Goal: Task Accomplishment & Management: Use online tool/utility

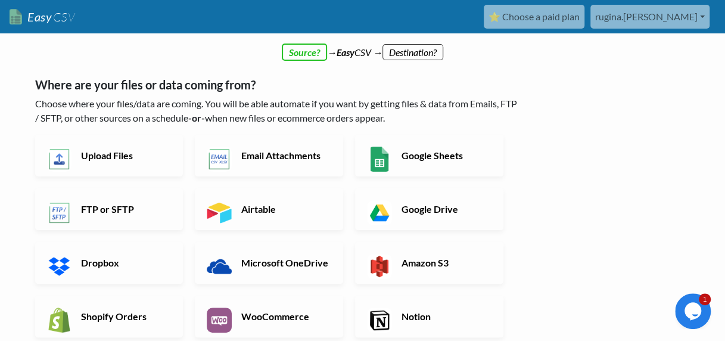
click at [308, 52] on div "← back Thanks for signing up! Set up your Import Flow and Upload Page in 1 minu…" at bounding box center [278, 305] width 510 height 538
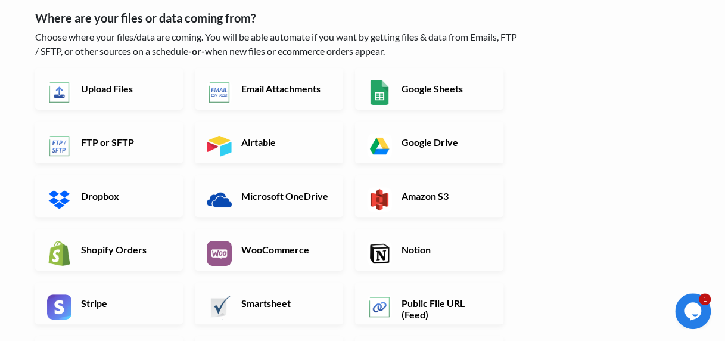
scroll to position [96, 0]
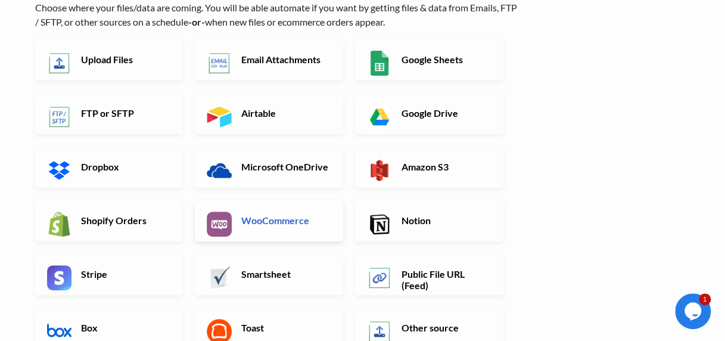
click at [297, 215] on h6 "WooCommerce" at bounding box center [285, 220] width 94 height 11
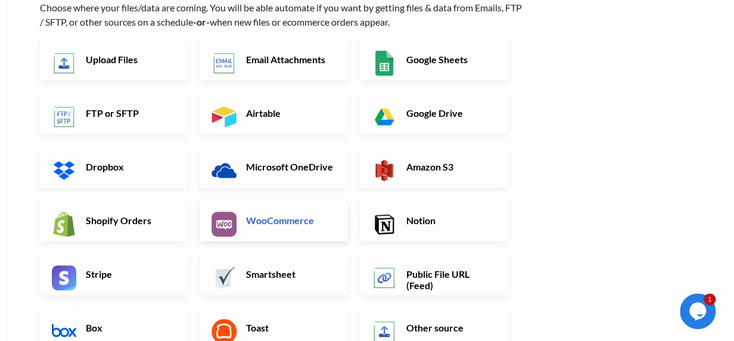
scroll to position [0, 0]
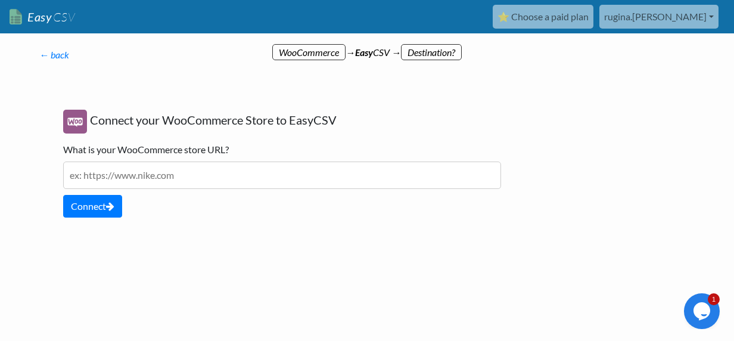
click at [278, 171] on input "text" at bounding box center [282, 175] width 438 height 27
type input "course.freshstarthealthcare.com"
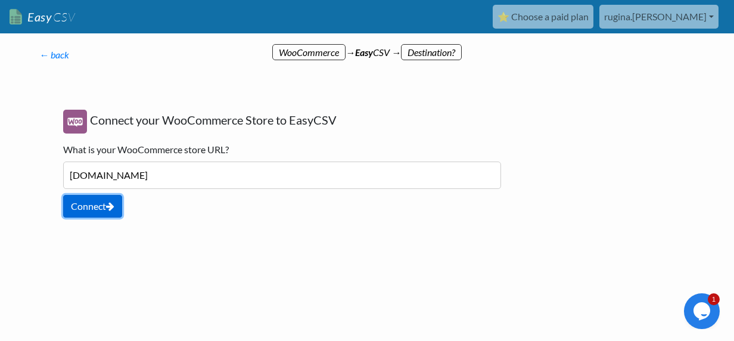
click at [105, 204] on button "Connect" at bounding box center [92, 206] width 59 height 23
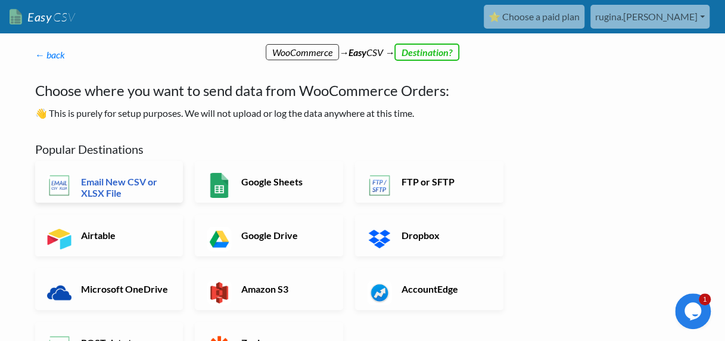
click at [114, 185] on h6 "Email New CSV or XLSX File" at bounding box center [125, 187] width 94 height 23
click at [129, 178] on h6 "Email New CSV or XLSX File" at bounding box center [125, 187] width 94 height 23
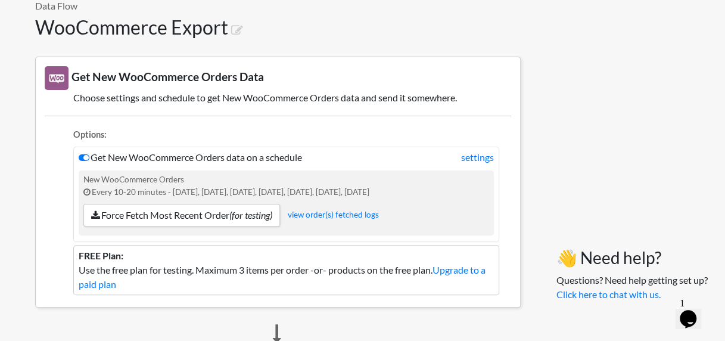
scroll to position [72, 0]
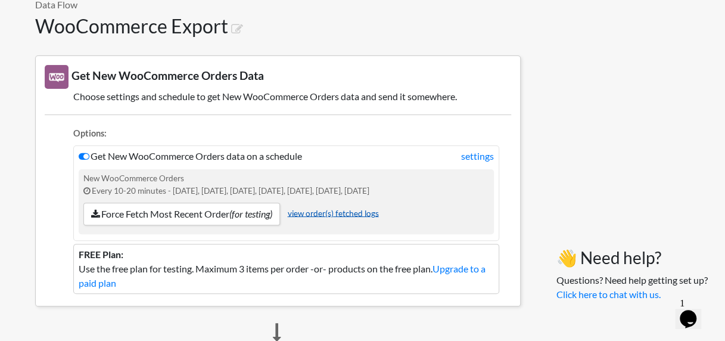
click at [331, 209] on link "view order(s) fetched logs" at bounding box center [333, 213] width 91 height 10
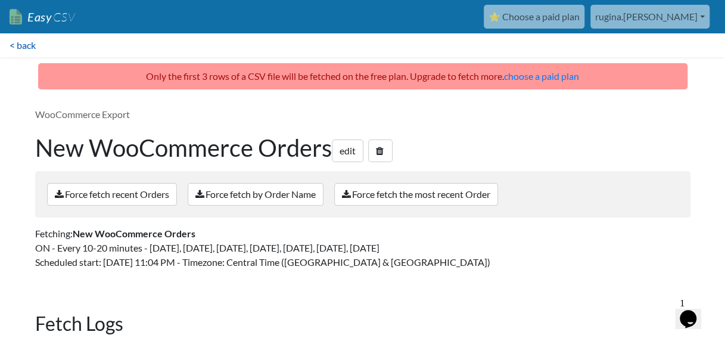
click at [20, 37] on link "< back" at bounding box center [22, 45] width 45 height 24
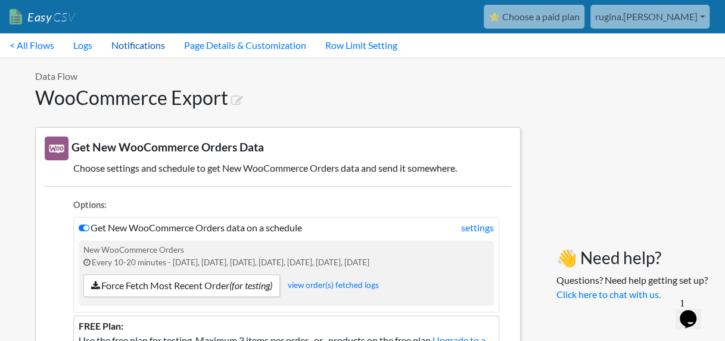
click at [129, 47] on link "Notifications" at bounding box center [138, 45] width 73 height 24
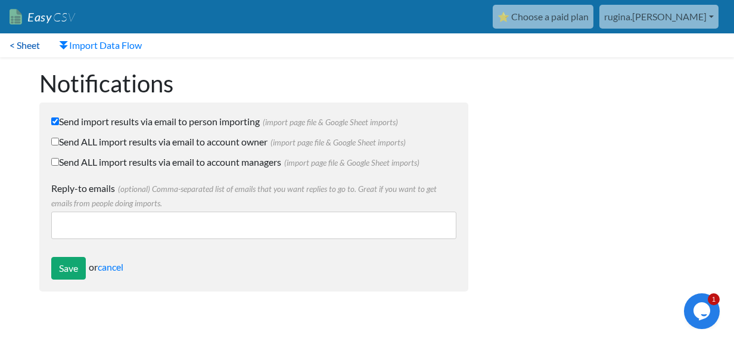
click at [25, 42] on link "< Sheet" at bounding box center [24, 45] width 49 height 24
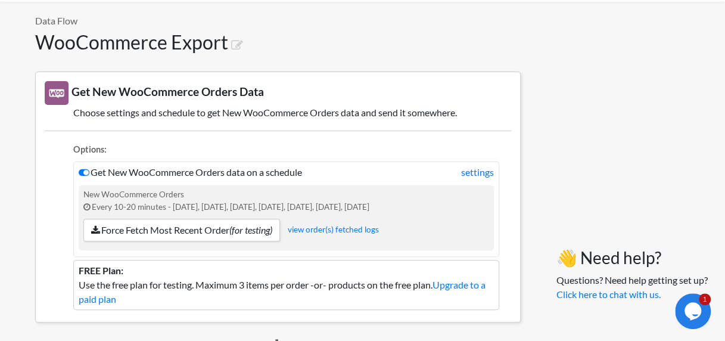
scroll to position [72, 0]
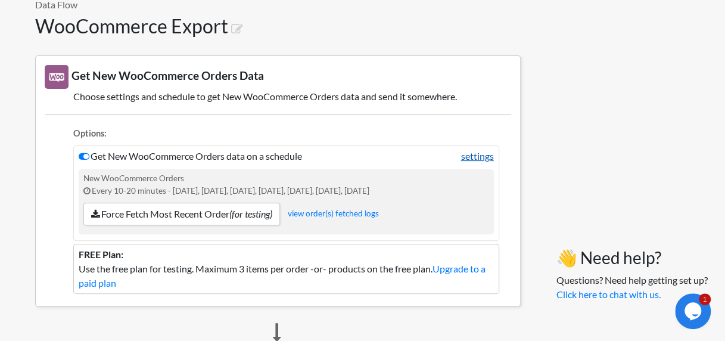
click at [482, 150] on link "settings" at bounding box center [477, 156] width 33 height 14
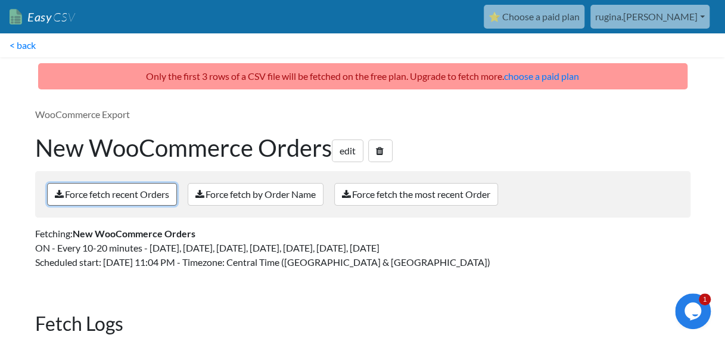
click at [119, 193] on link "Force fetch recent Orders" at bounding box center [112, 194] width 130 height 23
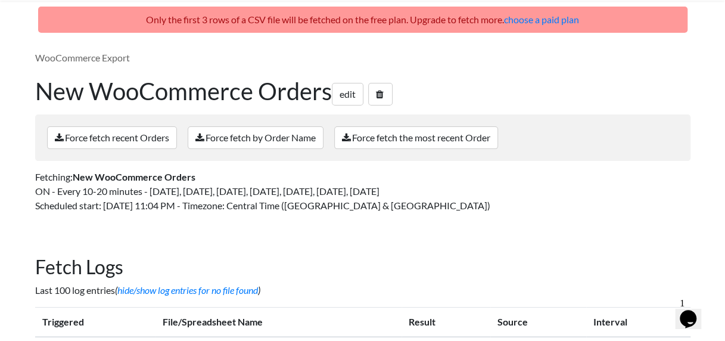
scroll to position [83, 0]
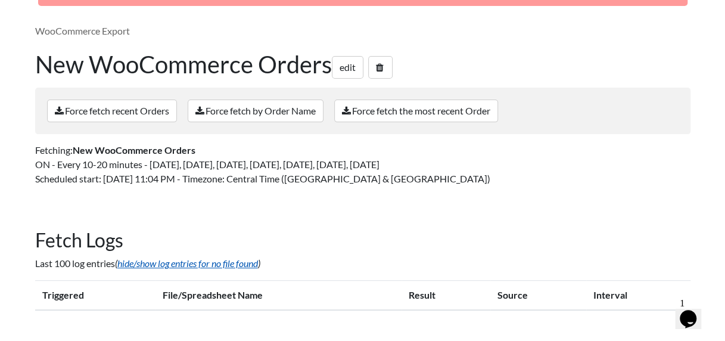
click at [175, 258] on link "hide/show log entries for no file found" at bounding box center [187, 262] width 141 height 11
click at [344, 72] on link "edit" at bounding box center [348, 67] width 32 height 23
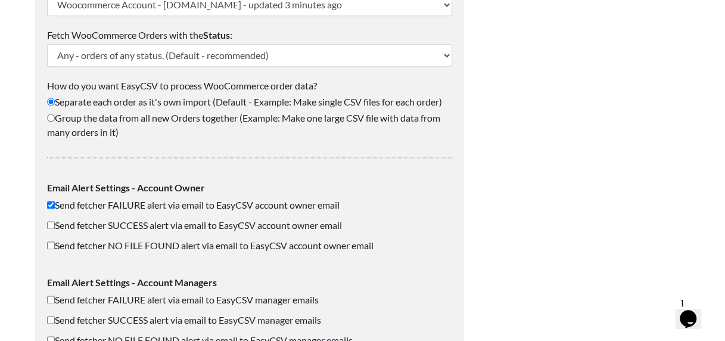
scroll to position [644, 0]
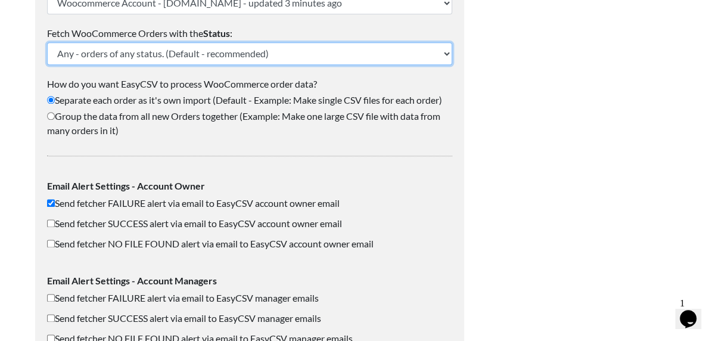
click at [342, 60] on select "Any - orders of any status. (Default - recommended) Pending Processing On-hold …" at bounding box center [249, 53] width 405 height 23
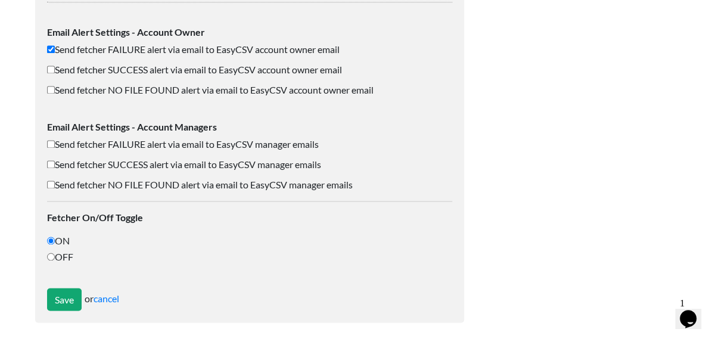
scroll to position [799, 0]
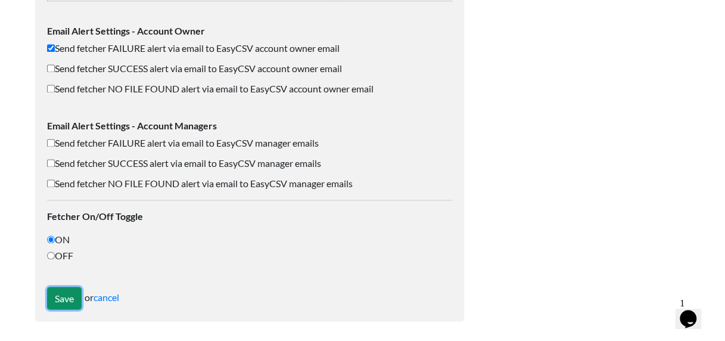
click at [47, 297] on input "Save" at bounding box center [64, 298] width 35 height 23
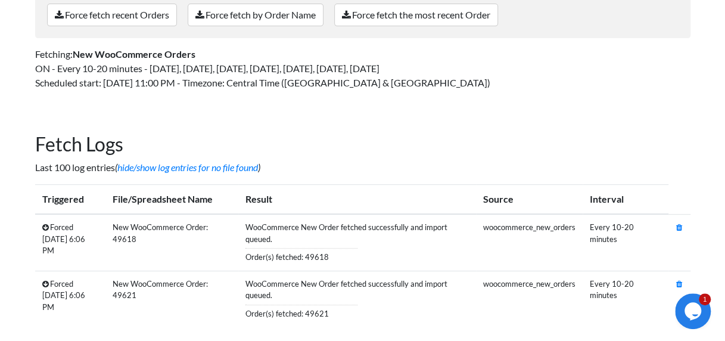
scroll to position [227, 0]
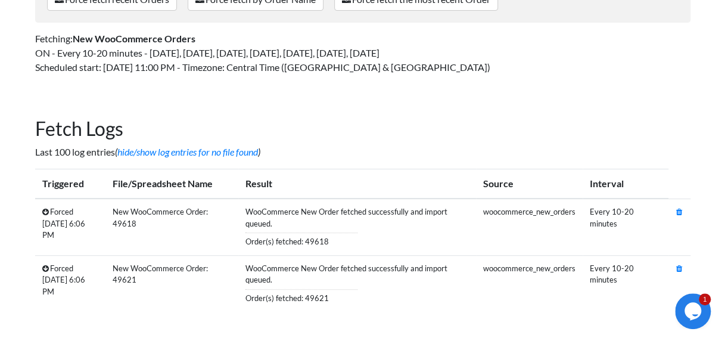
click at [45, 212] on icon at bounding box center [45, 212] width 7 height 8
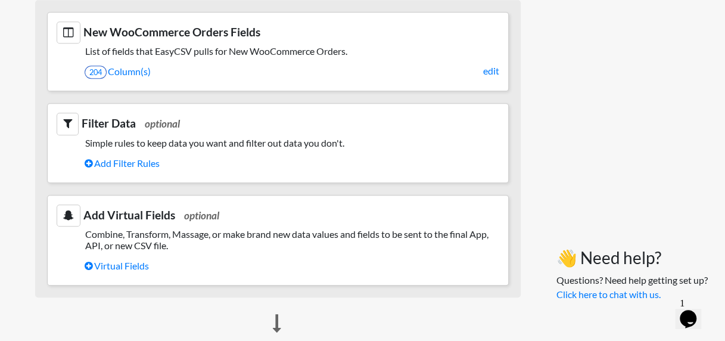
scroll to position [429, 0]
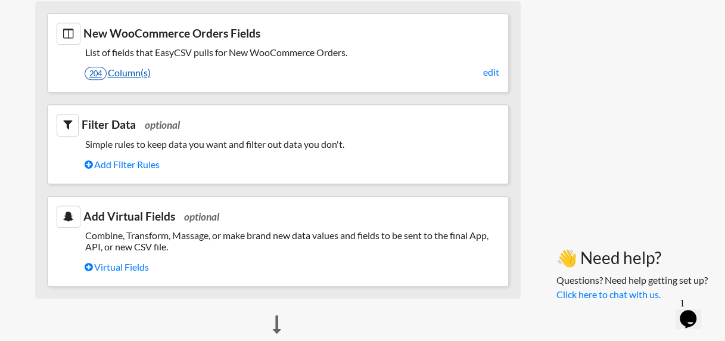
click at [110, 73] on link "204 Column(s)" at bounding box center [292, 73] width 415 height 20
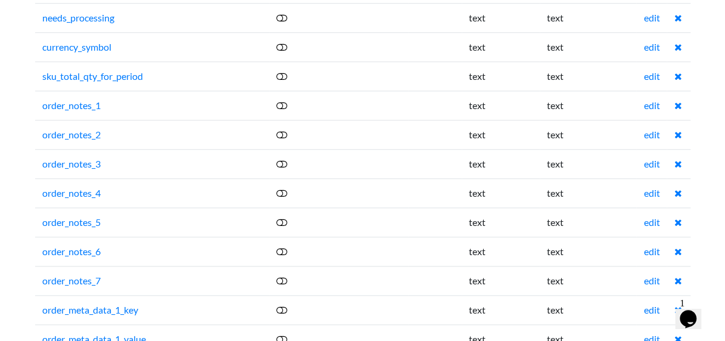
scroll to position [2630, 0]
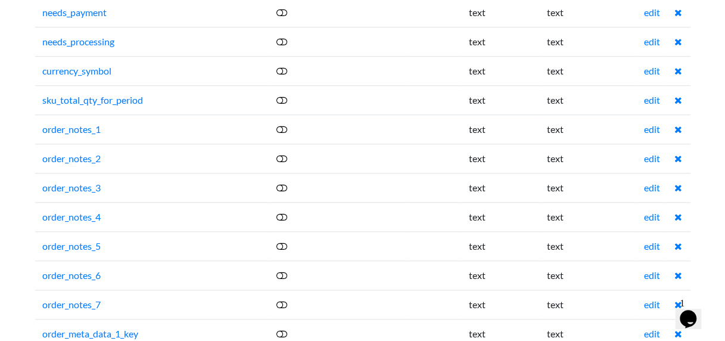
click at [287, 125] on icon at bounding box center [282, 130] width 11 height 10
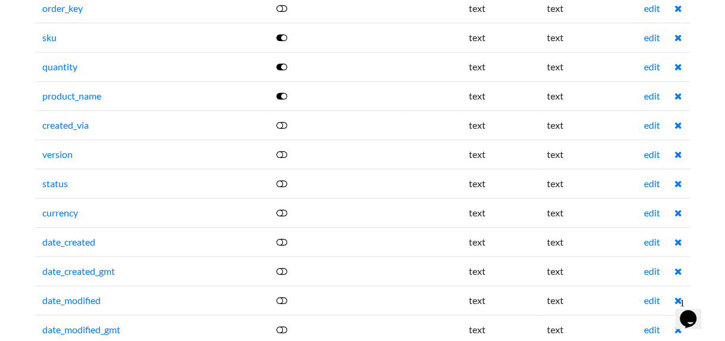
scroll to position [222, 0]
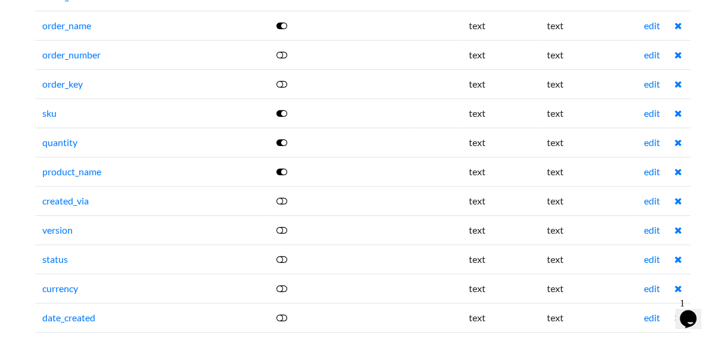
click at [283, 139] on icon at bounding box center [282, 143] width 11 height 10
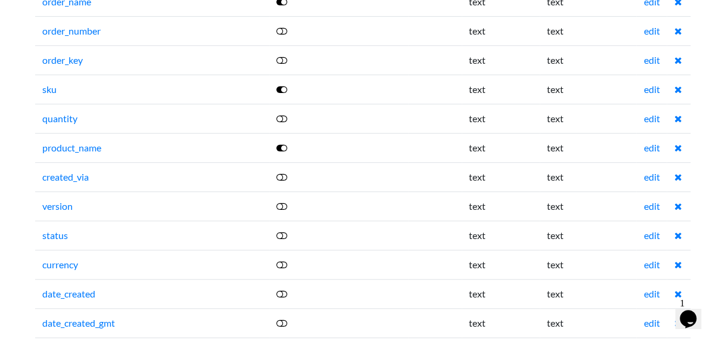
scroll to position [270, 0]
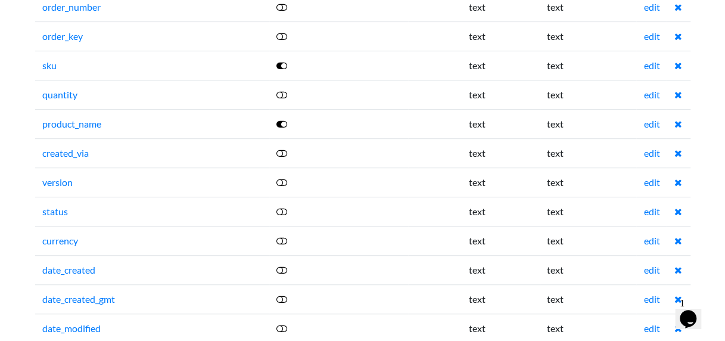
click at [288, 206] on link at bounding box center [283, 211] width 12 height 11
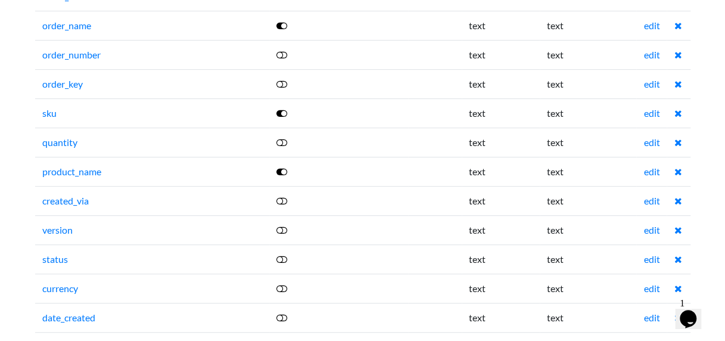
scroll to position [198, 0]
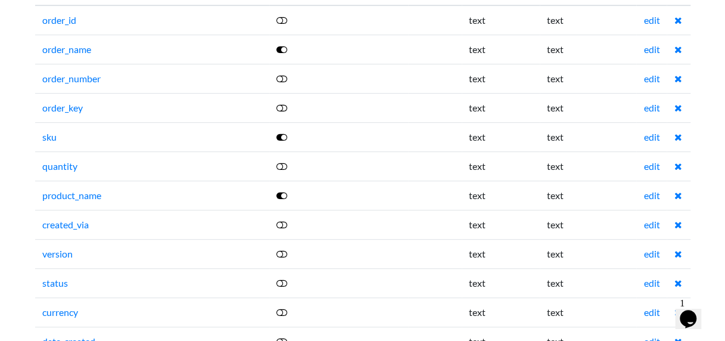
click at [286, 48] on icon at bounding box center [282, 50] width 11 height 10
click at [285, 49] on icon at bounding box center [282, 50] width 11 height 10
click at [283, 141] on td at bounding box center [338, 136] width 139 height 29
click at [283, 136] on icon at bounding box center [282, 137] width 11 height 10
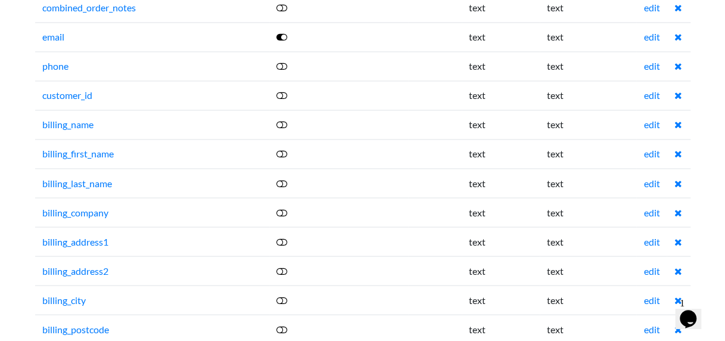
scroll to position [890, 0]
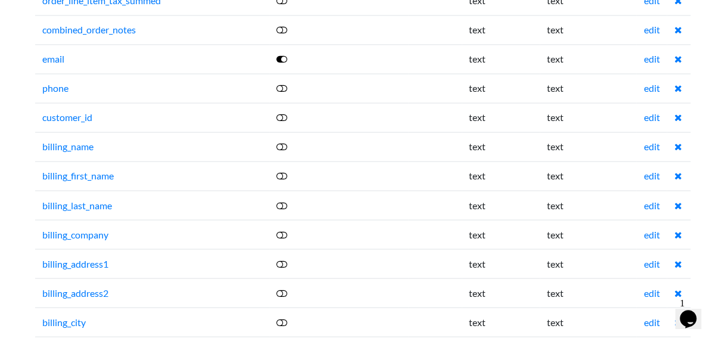
click at [287, 83] on icon at bounding box center [282, 88] width 11 height 10
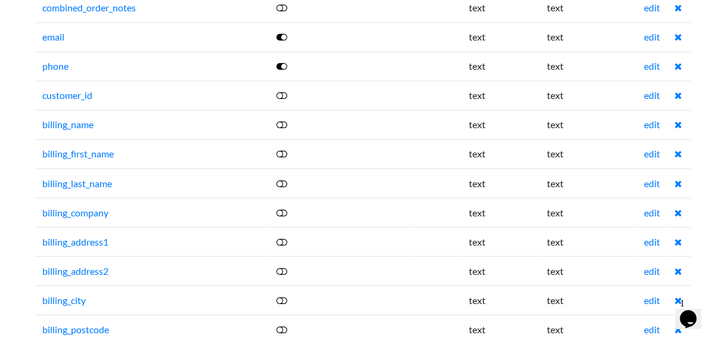
scroll to position [914, 0]
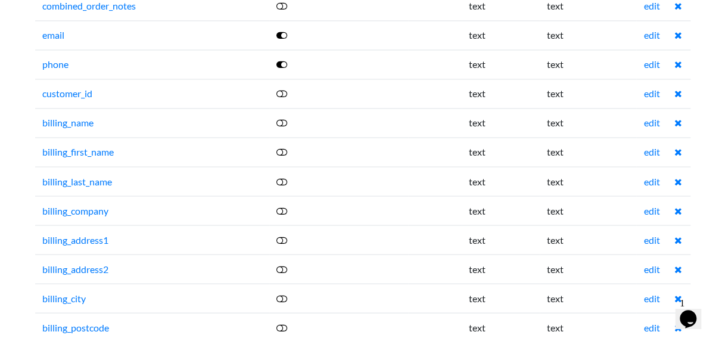
click at [287, 118] on icon at bounding box center [282, 123] width 11 height 10
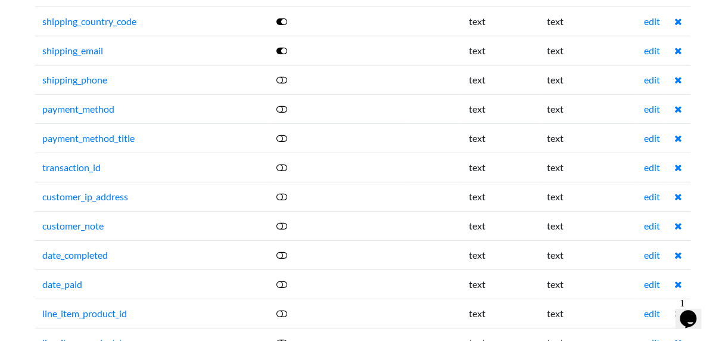
scroll to position [1629, 0]
click at [287, 104] on icon at bounding box center [282, 109] width 11 height 10
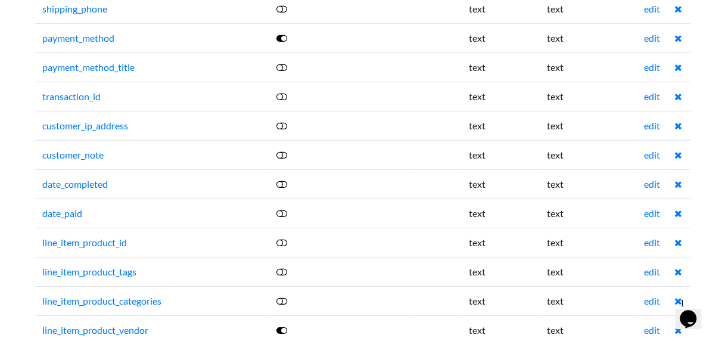
scroll to position [1700, 0]
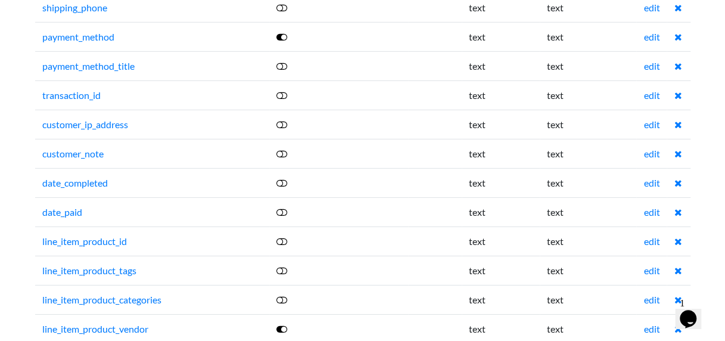
click at [285, 149] on icon at bounding box center [282, 154] width 11 height 10
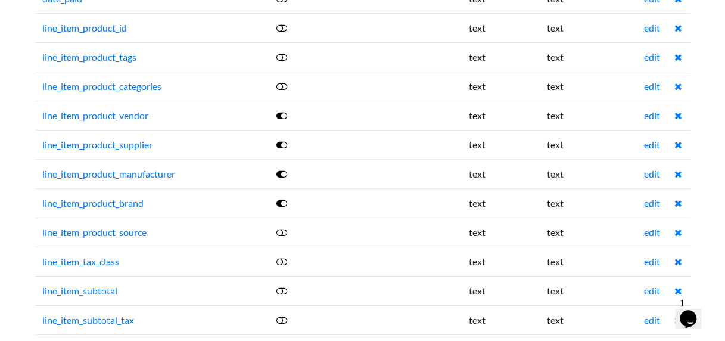
scroll to position [1915, 0]
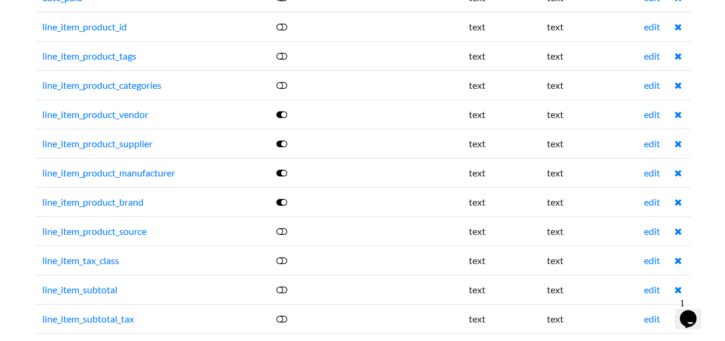
click at [286, 138] on link at bounding box center [283, 143] width 12 height 11
click at [282, 129] on td at bounding box center [338, 143] width 139 height 29
click at [287, 110] on icon at bounding box center [282, 115] width 11 height 10
click at [280, 168] on icon at bounding box center [282, 173] width 11 height 10
click at [280, 197] on icon at bounding box center [282, 202] width 11 height 10
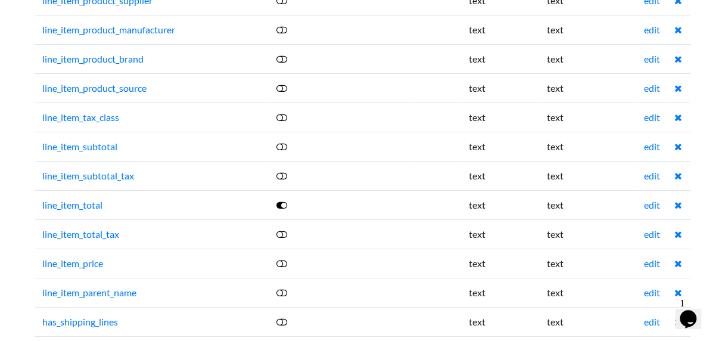
click at [280, 200] on icon at bounding box center [282, 205] width 11 height 10
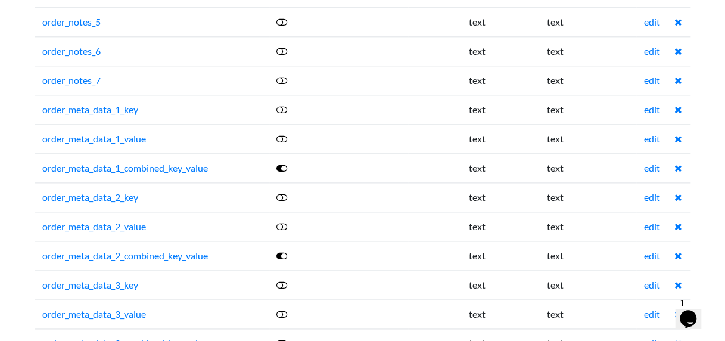
scroll to position [2869, 0]
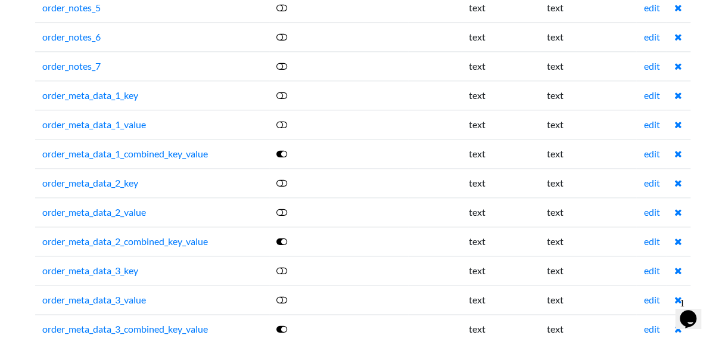
click at [283, 149] on icon at bounding box center [282, 154] width 11 height 10
click at [283, 237] on icon at bounding box center [282, 242] width 11 height 10
click at [284, 324] on icon at bounding box center [282, 329] width 11 height 10
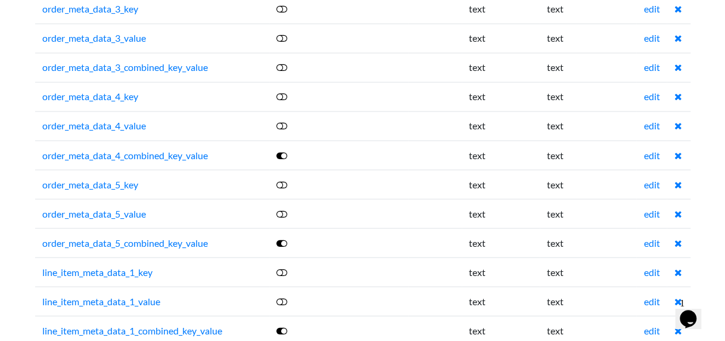
scroll to position [3131, 0]
click at [285, 150] on icon at bounding box center [282, 155] width 11 height 10
click at [283, 237] on icon at bounding box center [282, 242] width 11 height 10
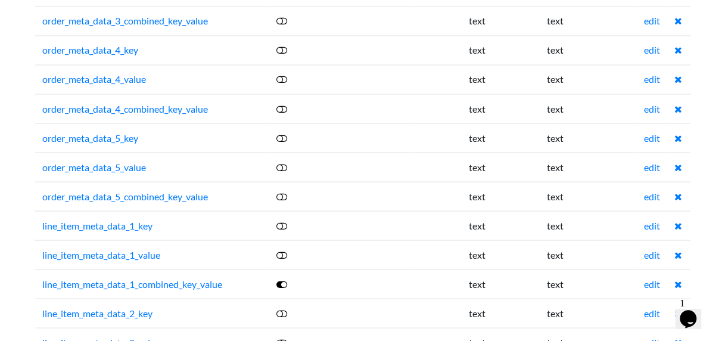
scroll to position [3178, 0]
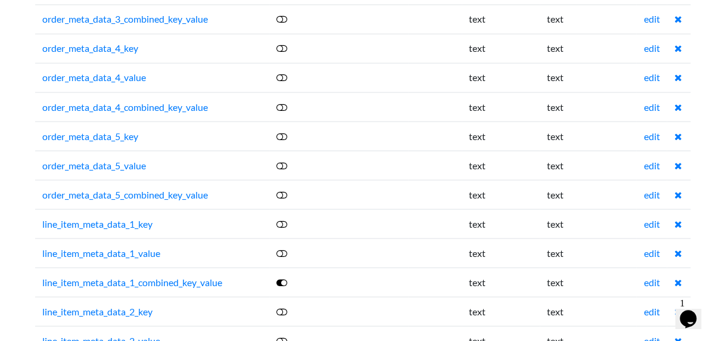
click at [281, 277] on icon at bounding box center [282, 282] width 11 height 10
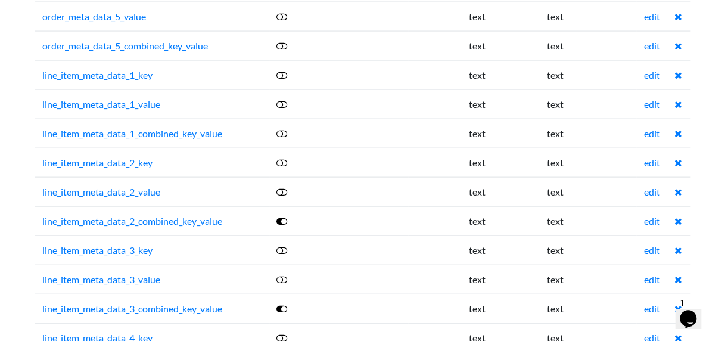
scroll to position [3345, 0]
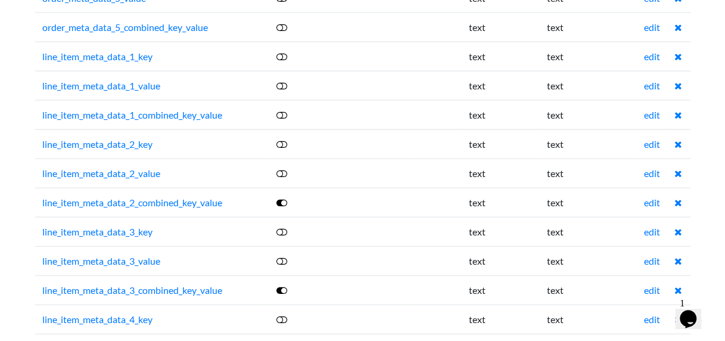
click at [282, 198] on icon at bounding box center [282, 203] width 11 height 10
click at [285, 285] on icon at bounding box center [282, 290] width 11 height 10
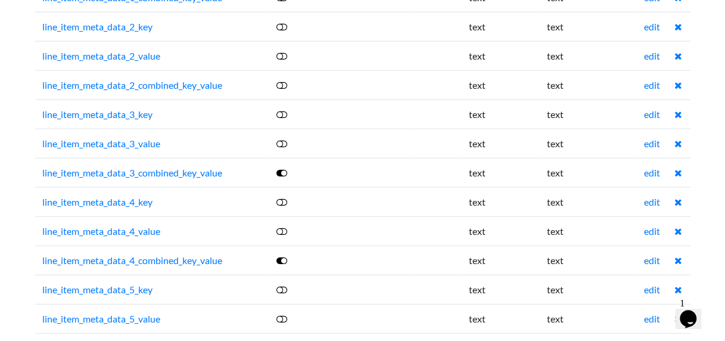
scroll to position [3465, 0]
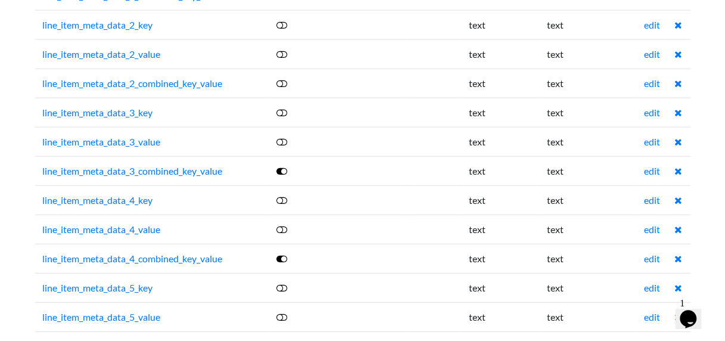
click at [282, 166] on icon at bounding box center [282, 171] width 11 height 10
click at [287, 254] on icon at bounding box center [282, 259] width 11 height 10
click at [283, 340] on icon at bounding box center [282, 347] width 11 height 10
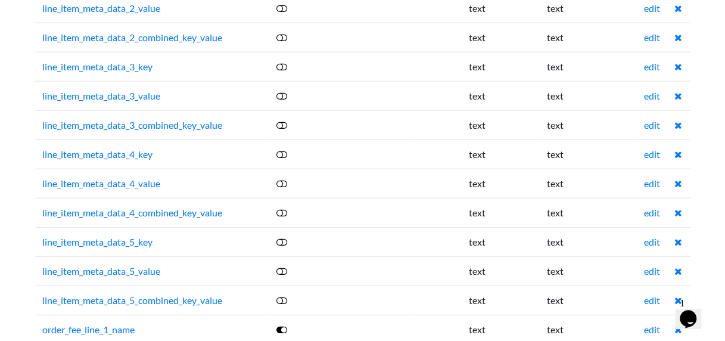
scroll to position [3512, 0]
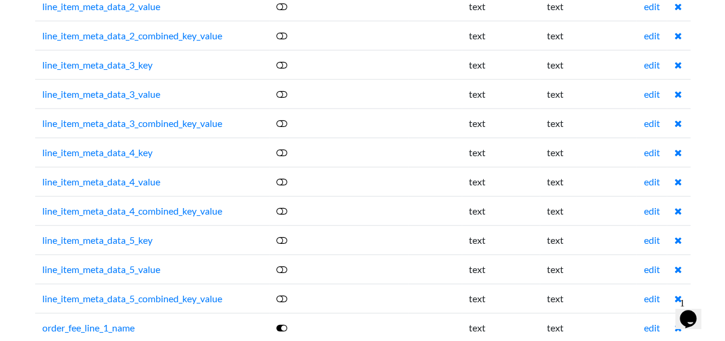
click at [281, 323] on icon at bounding box center [282, 328] width 11 height 10
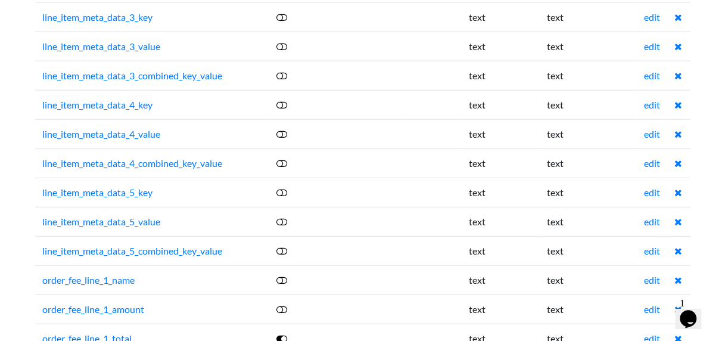
click at [283, 334] on icon at bounding box center [282, 339] width 11 height 10
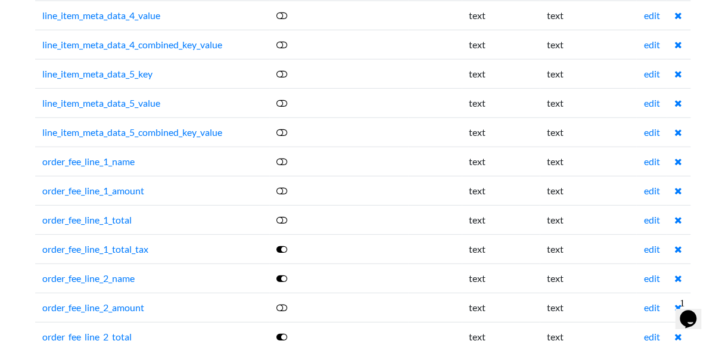
scroll to position [3679, 0]
click at [281, 244] on icon at bounding box center [282, 249] width 11 height 10
click at [281, 273] on icon at bounding box center [282, 278] width 11 height 10
click at [280, 331] on icon at bounding box center [282, 336] width 11 height 10
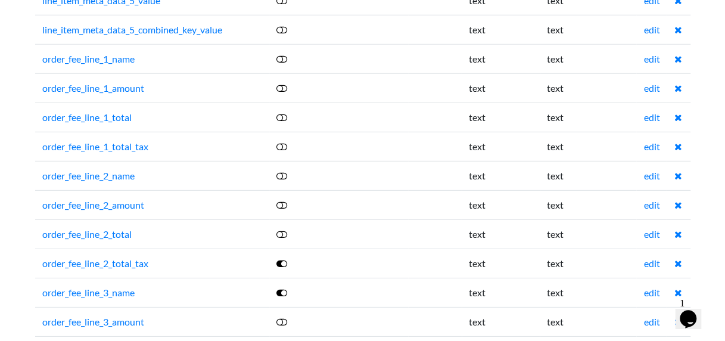
scroll to position [3798, 0]
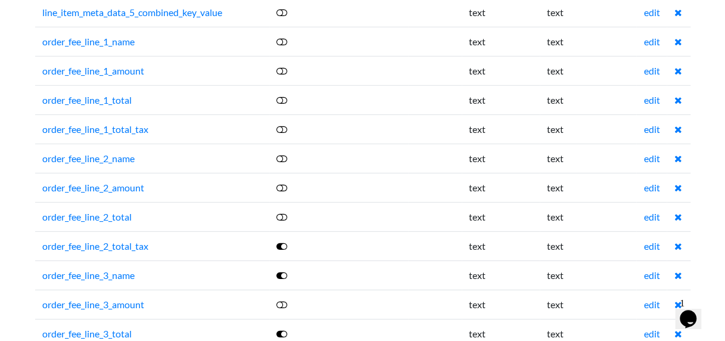
click at [284, 241] on icon at bounding box center [282, 246] width 11 height 10
click at [283, 260] on td at bounding box center [338, 274] width 139 height 29
click at [283, 271] on icon at bounding box center [282, 276] width 11 height 10
click at [283, 329] on icon at bounding box center [282, 334] width 11 height 10
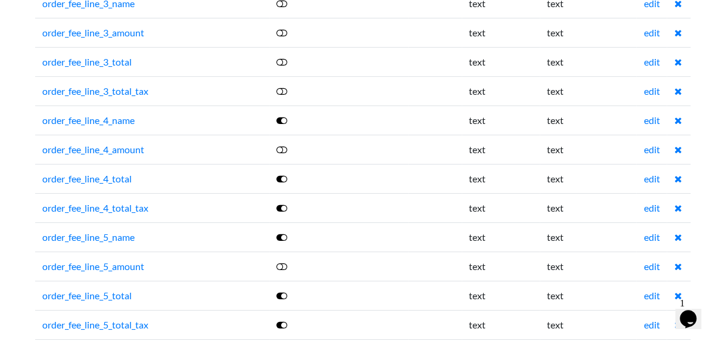
scroll to position [4108, 0]
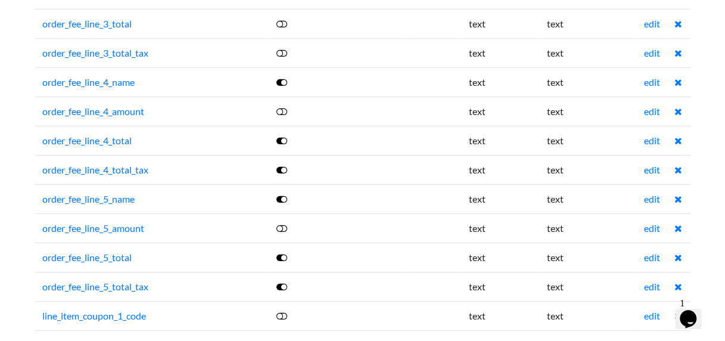
click at [282, 77] on icon at bounding box center [282, 82] width 11 height 10
click at [281, 136] on icon at bounding box center [282, 141] width 11 height 10
click at [284, 165] on icon at bounding box center [282, 170] width 11 height 10
click at [284, 194] on icon at bounding box center [282, 199] width 11 height 10
click at [285, 253] on icon at bounding box center [282, 258] width 11 height 10
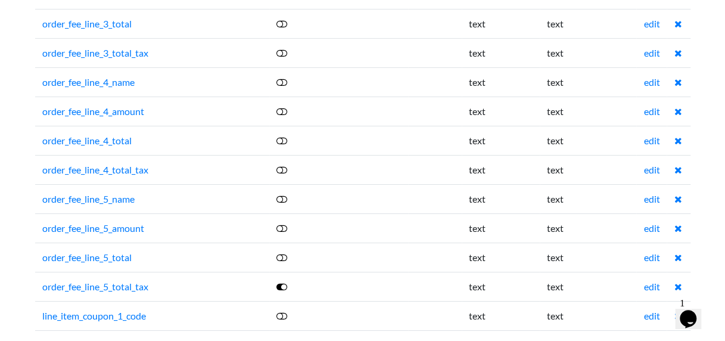
click at [283, 282] on icon at bounding box center [282, 287] width 11 height 10
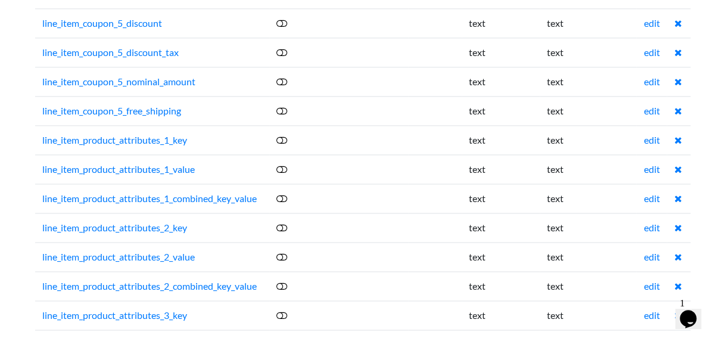
scroll to position [4990, 0]
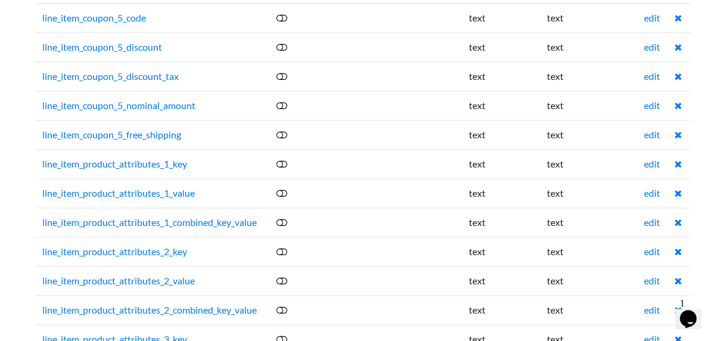
click at [287, 159] on icon at bounding box center [282, 164] width 11 height 10
click at [283, 188] on icon at bounding box center [282, 193] width 11 height 10
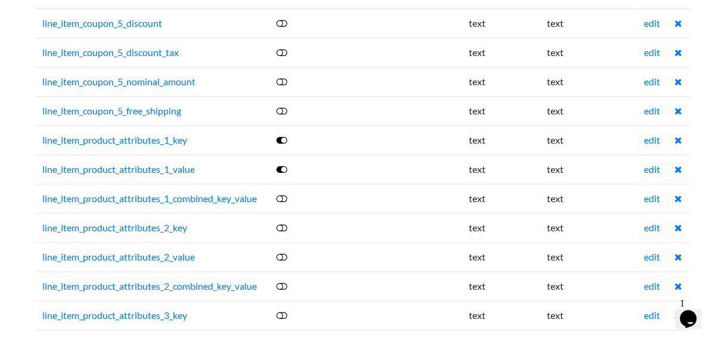
click at [283, 194] on icon at bounding box center [282, 199] width 11 height 10
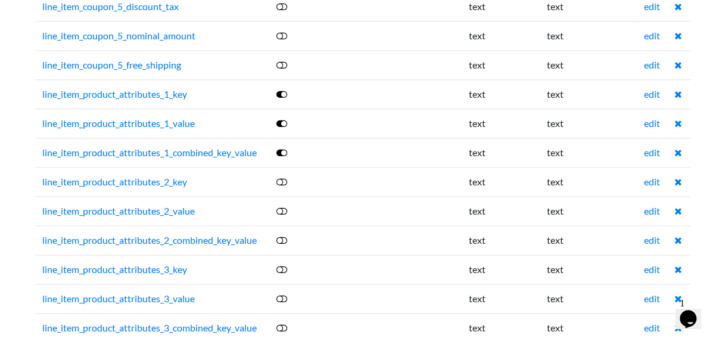
scroll to position [5062, 0]
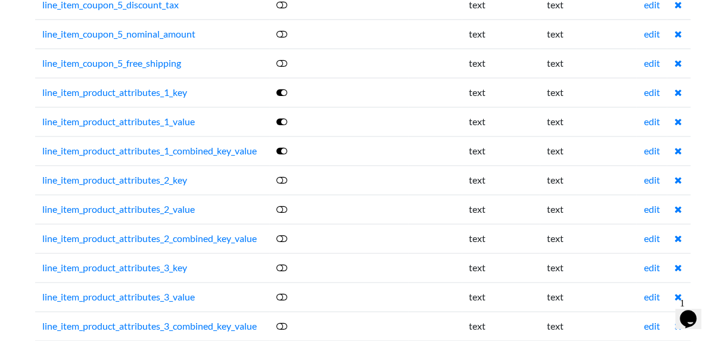
click at [283, 175] on icon at bounding box center [282, 180] width 11 height 10
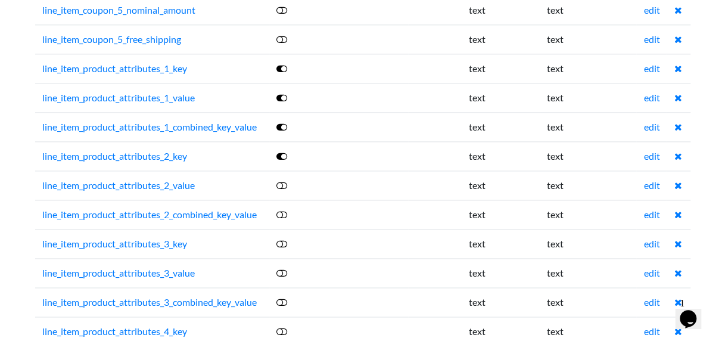
click at [283, 181] on icon at bounding box center [282, 186] width 11 height 10
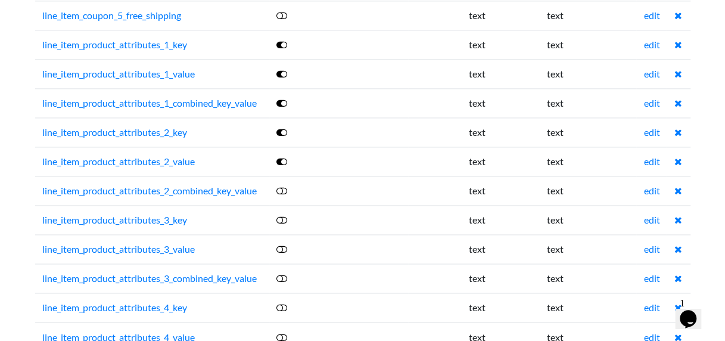
click at [281, 176] on td at bounding box center [338, 190] width 139 height 29
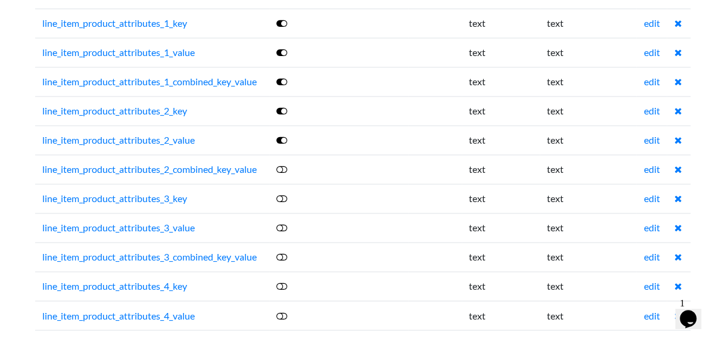
scroll to position [5133, 0]
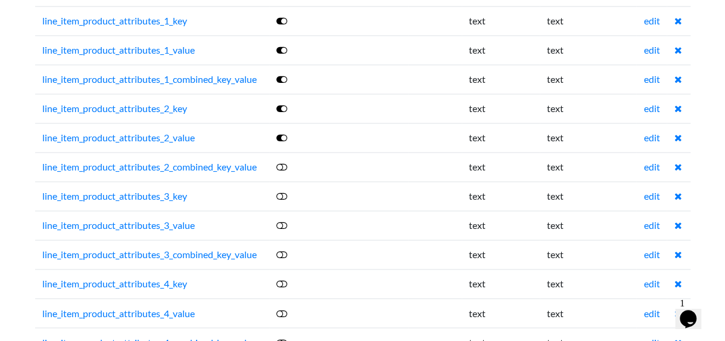
click at [283, 162] on icon at bounding box center [282, 167] width 11 height 10
click at [286, 191] on icon at bounding box center [282, 196] width 11 height 10
click at [284, 221] on icon at bounding box center [282, 226] width 11 height 10
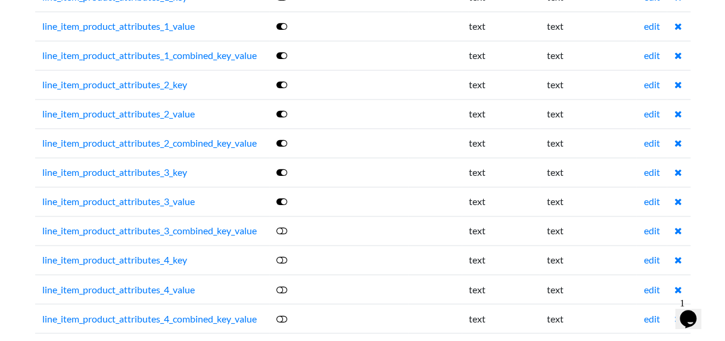
click at [284, 226] on icon at bounding box center [282, 231] width 11 height 10
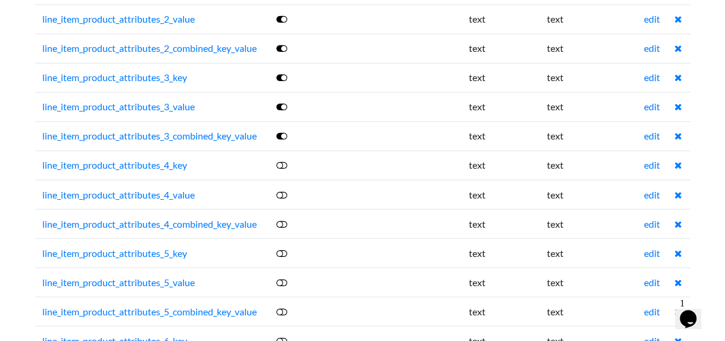
scroll to position [5253, 0]
click at [288, 159] on link at bounding box center [283, 164] width 12 height 11
click at [276, 208] on td at bounding box center [338, 222] width 139 height 29
click at [281, 188] on link at bounding box center [283, 193] width 12 height 11
click at [281, 218] on icon at bounding box center [282, 223] width 11 height 10
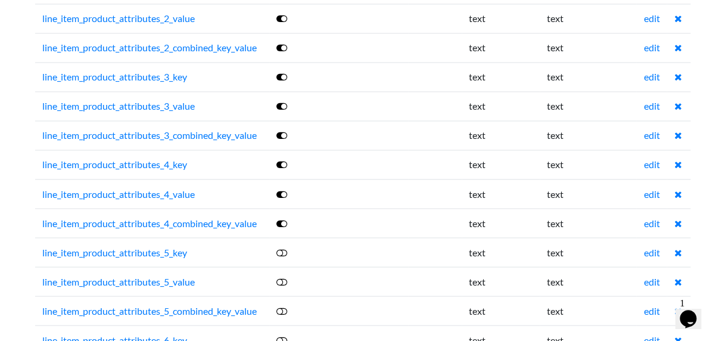
click at [283, 247] on icon at bounding box center [282, 252] width 11 height 10
click at [284, 277] on icon at bounding box center [282, 282] width 11 height 10
click at [283, 306] on icon at bounding box center [282, 311] width 11 height 10
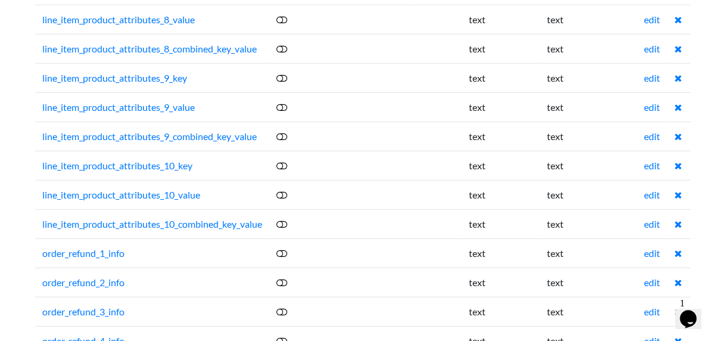
scroll to position [5801, 0]
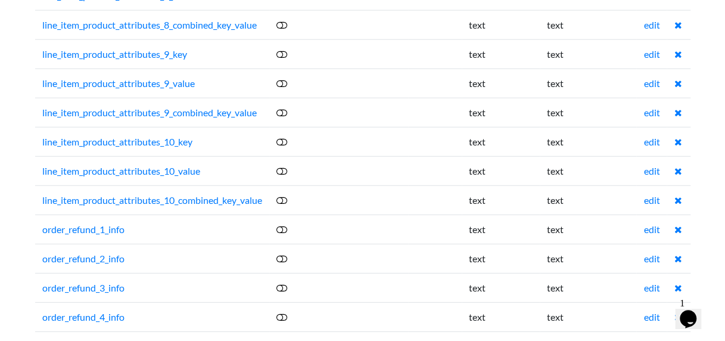
click at [287, 225] on icon at bounding box center [282, 230] width 11 height 10
click at [658, 340] on link "edit" at bounding box center [652, 345] width 16 height 11
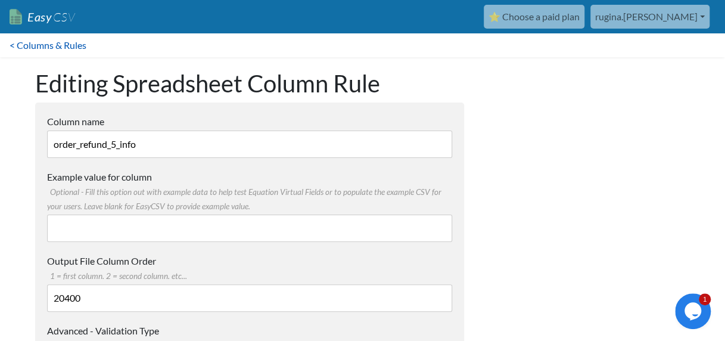
click at [61, 46] on link "< Columns & Rules" at bounding box center [48, 45] width 96 height 24
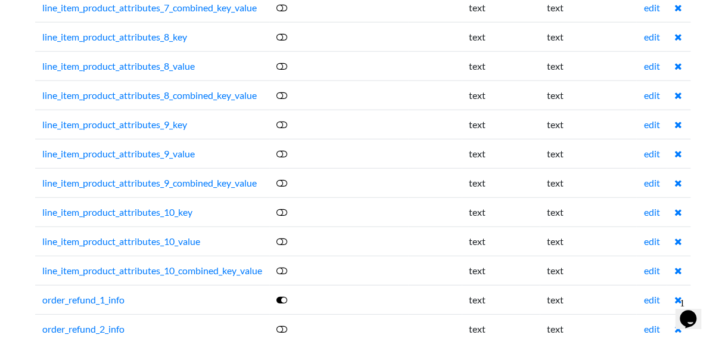
scroll to position [5801, 0]
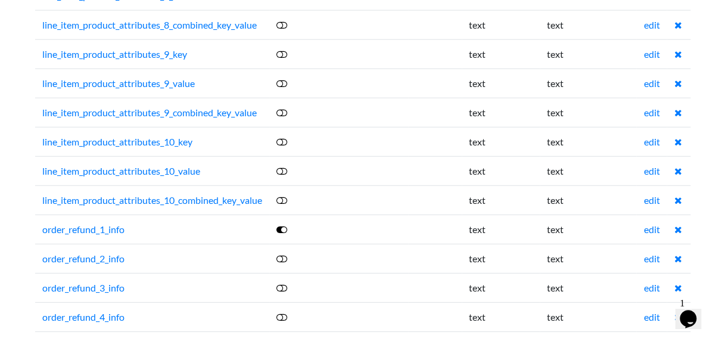
click at [651, 340] on link "edit" at bounding box center [652, 345] width 16 height 11
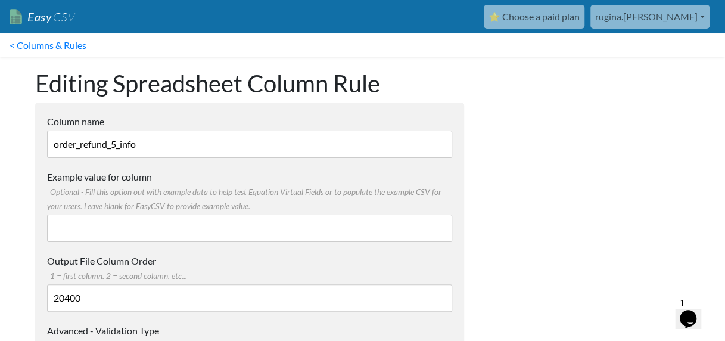
drag, startPoint x: 78, startPoint y: 143, endPoint x: 33, endPoint y: 139, distance: 44.8
click at [33, 139] on div "Editing Spreadsheet Column Rule Column name order_refund_5_info Multiple Choice…" at bounding box center [249, 327] width 453 height 540
type input "student_first_name"
click at [663, 183] on div at bounding box center [589, 327] width 226 height 540
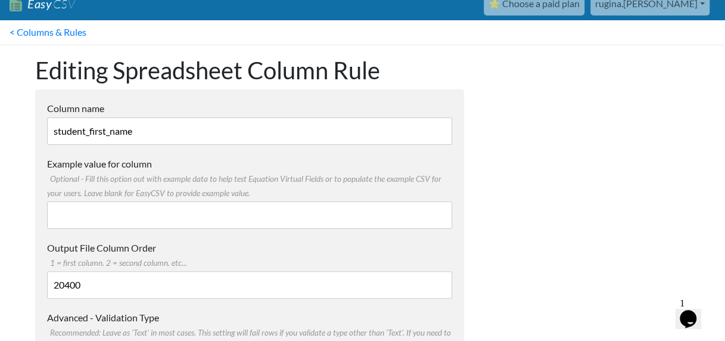
scroll to position [264, 0]
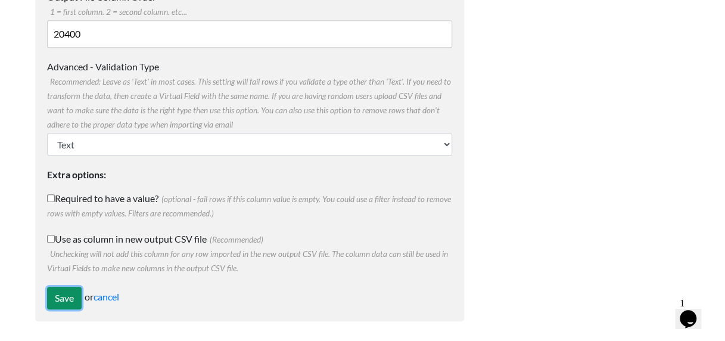
click at [57, 304] on input "Save" at bounding box center [64, 298] width 35 height 23
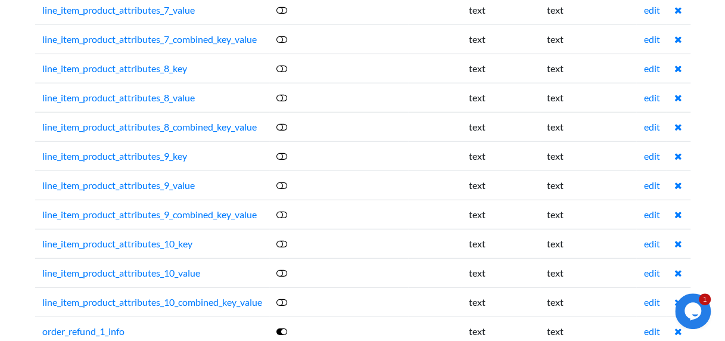
scroll to position [5839, 0]
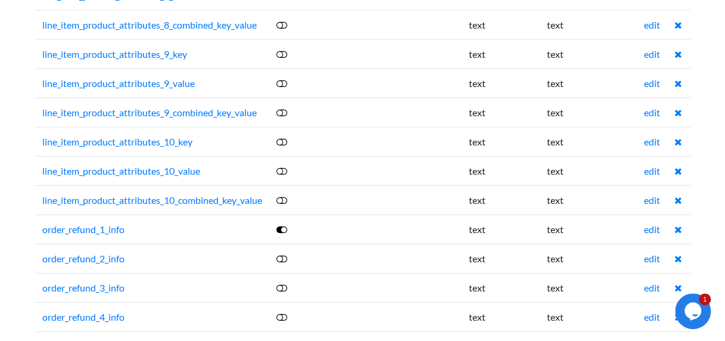
click at [287, 340] on icon at bounding box center [282, 347] width 11 height 10
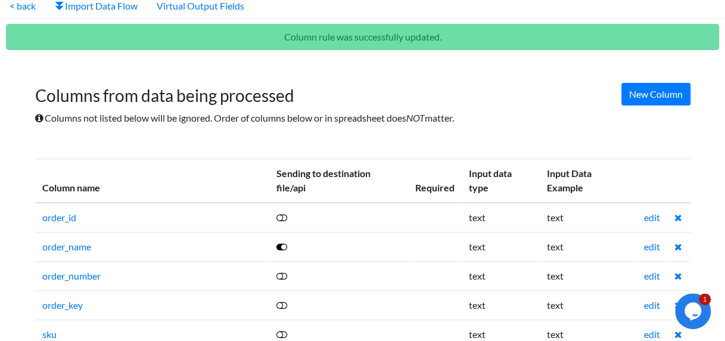
scroll to position [0, 0]
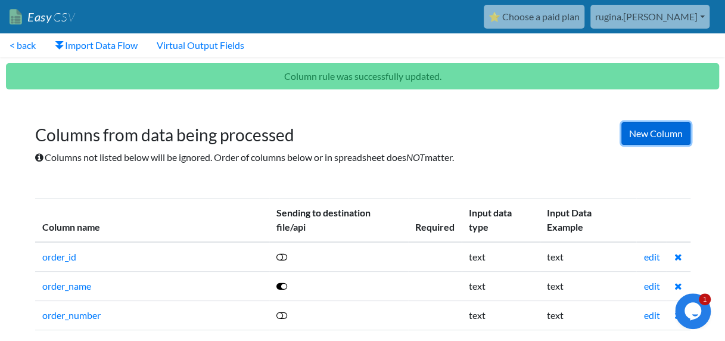
click at [651, 137] on link "New Column" at bounding box center [656, 133] width 69 height 23
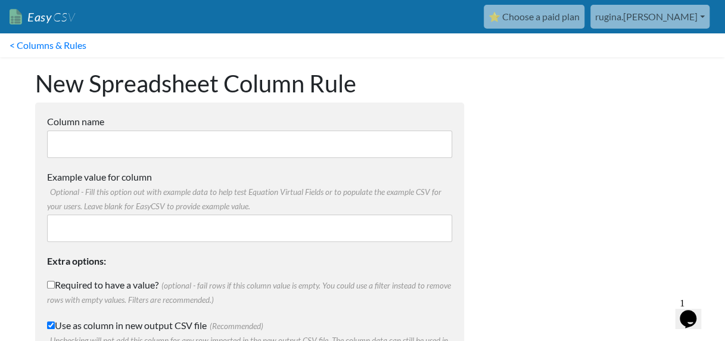
click at [304, 151] on input "Column name" at bounding box center [249, 144] width 405 height 27
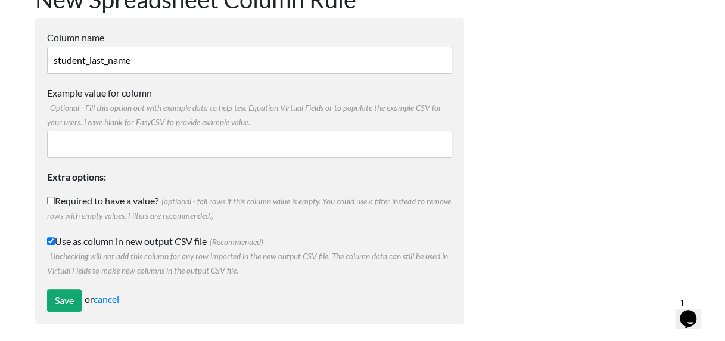
scroll to position [87, 0]
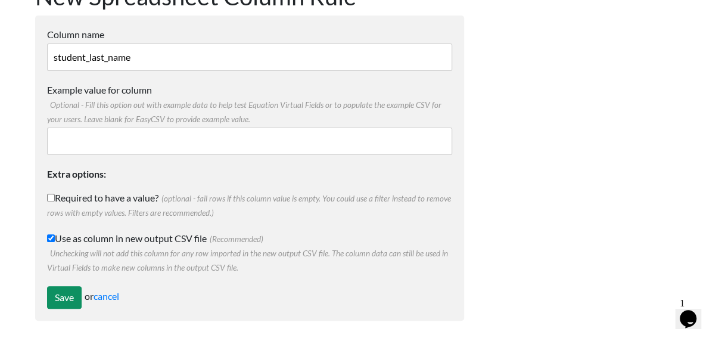
type input "student_last_name"
click at [62, 293] on input "Save" at bounding box center [64, 297] width 35 height 23
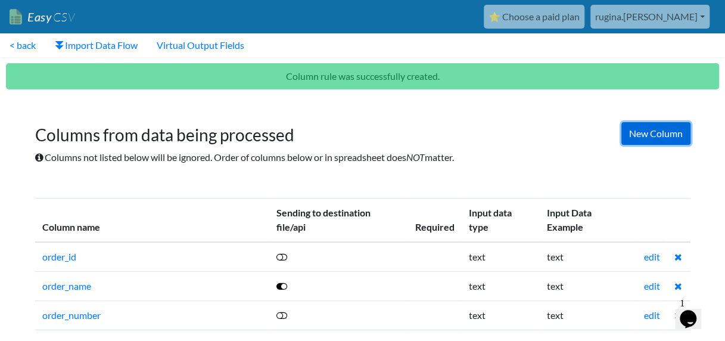
click at [628, 137] on link "New Column" at bounding box center [656, 133] width 69 height 23
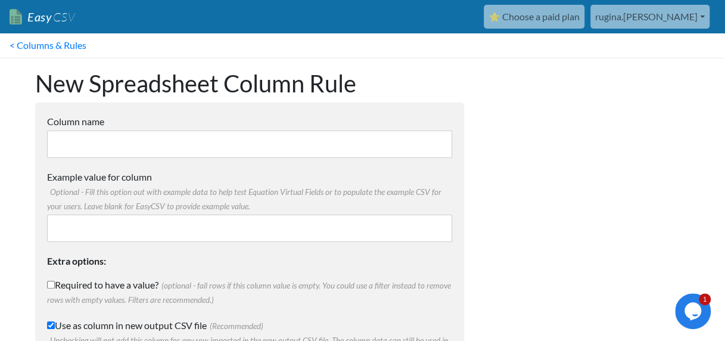
click at [310, 147] on input "Column name" at bounding box center [249, 144] width 405 height 27
type input "student_employer"
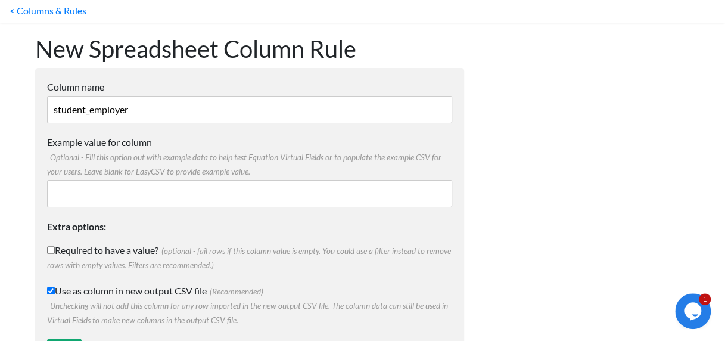
scroll to position [87, 0]
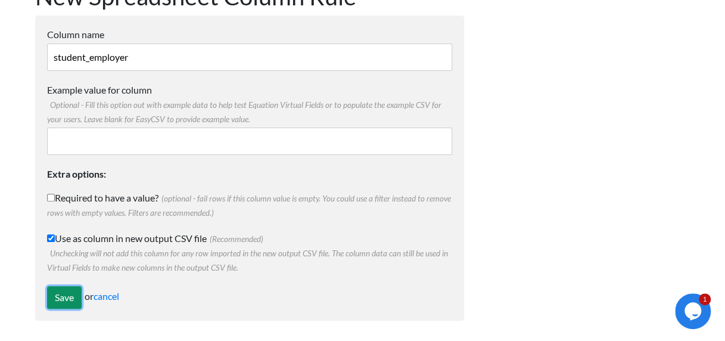
click at [63, 300] on input "Save" at bounding box center [64, 297] width 35 height 23
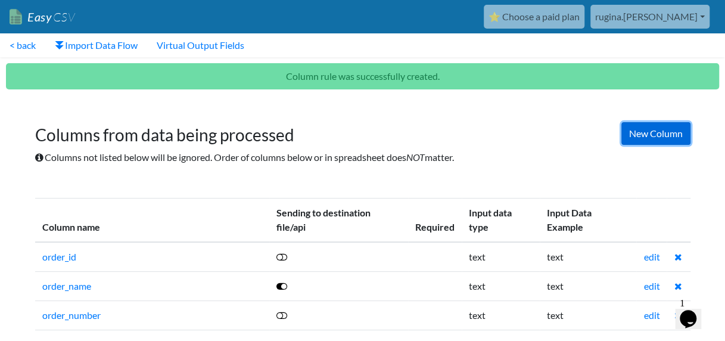
click at [669, 128] on link "New Column" at bounding box center [656, 133] width 69 height 23
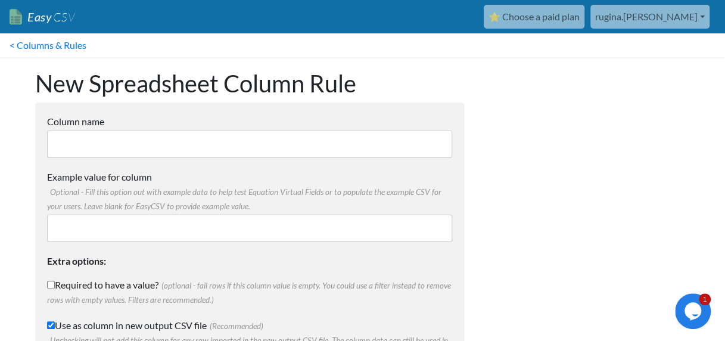
click at [278, 154] on input "Column name" at bounding box center [249, 144] width 405 height 27
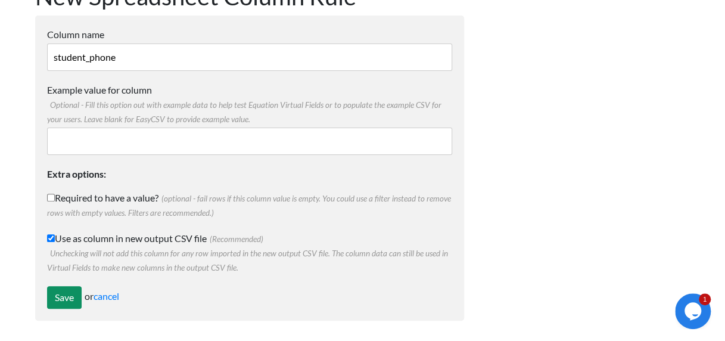
type input "student_phone"
click at [69, 287] on input "Save" at bounding box center [64, 297] width 35 height 23
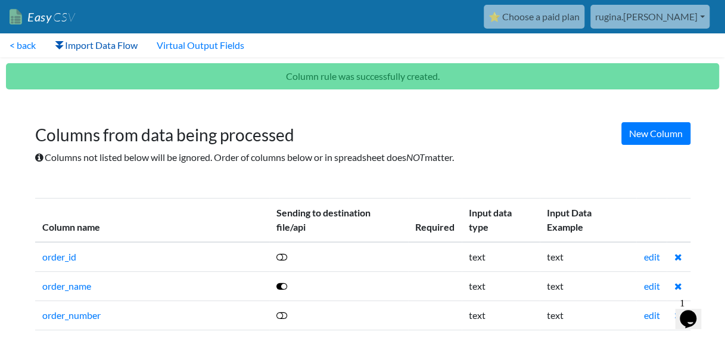
click at [97, 41] on link "Import Data Flow" at bounding box center [96, 45] width 102 height 24
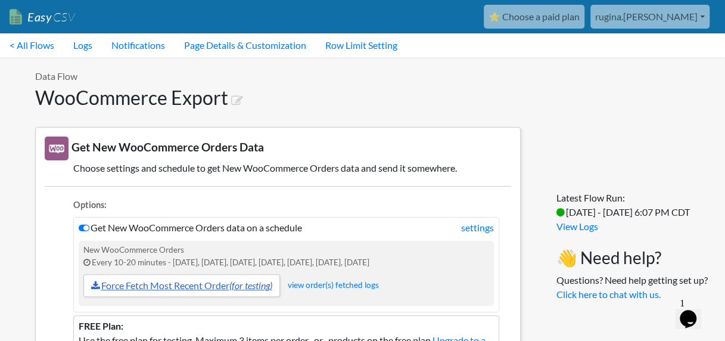
click at [188, 283] on link "Force Fetch Most Recent Order (for testing)" at bounding box center [181, 285] width 197 height 23
